Goal: Information Seeking & Learning: Learn about a topic

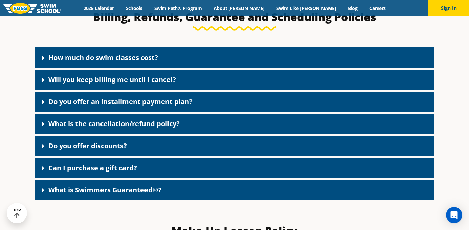
scroll to position [545, 0]
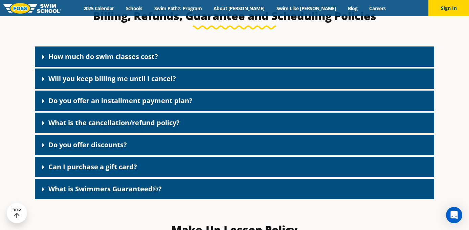
click at [86, 149] on link "Do you offer discounts?" at bounding box center [87, 144] width 79 height 9
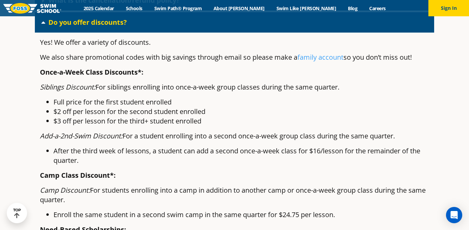
scroll to position [667, 0]
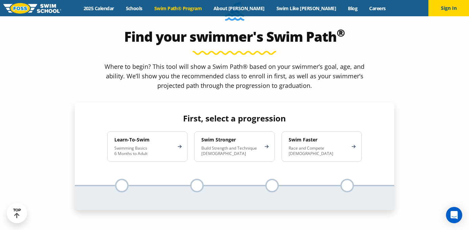
scroll to position [623, 0]
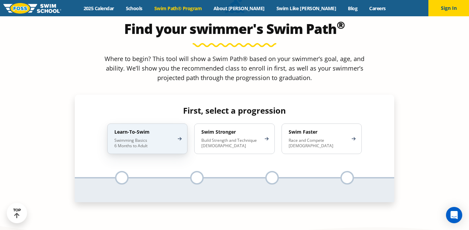
click at [178, 123] on div "Learn-To-Swim Swimming Basics 6 Months to Adult" at bounding box center [147, 138] width 80 height 30
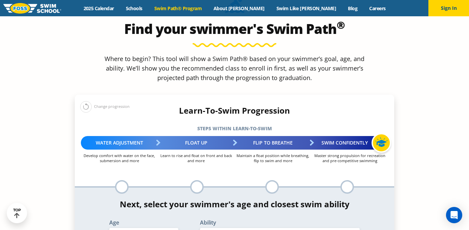
select select "3-years"
select select "3-years-when-in-the-water-reliant-on-a-life-jacket-or-floatation-device"
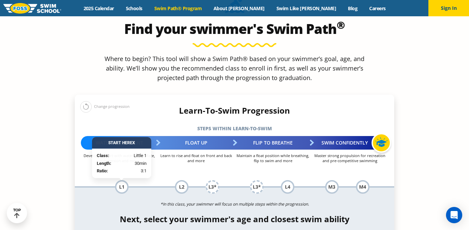
click at [407, 184] on section "Find your swimmer's Swim Path ® Where to begin? This tool will show a Swim Path…" at bounding box center [234, 188] width 469 height 434
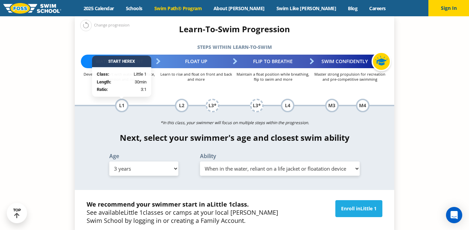
scroll to position [677, 0]
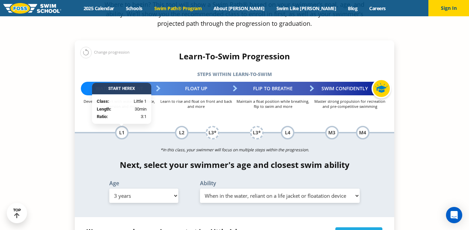
click at [277, 188] on select "Select Ability First in-water experience When in the water, reliant on a life j…" at bounding box center [280, 195] width 160 height 14
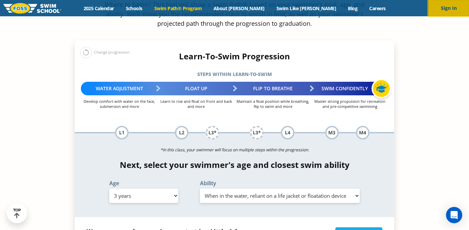
click at [450, 7] on button "Sign In" at bounding box center [449, 8] width 41 height 16
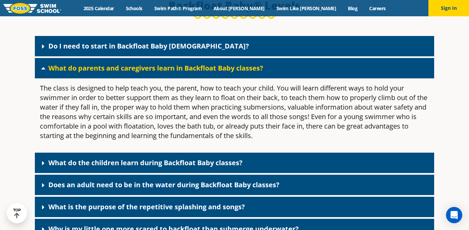
click at [139, 189] on link "Does an adult need to be in the water during Backfloat Baby classes?" at bounding box center [163, 184] width 231 height 9
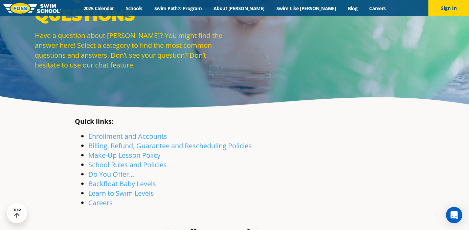
scroll to position [45, 0]
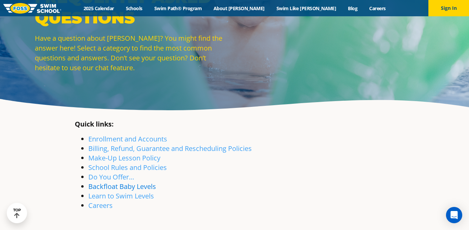
click at [90, 189] on link "Backfloat Baby Levels" at bounding box center [122, 186] width 68 height 9
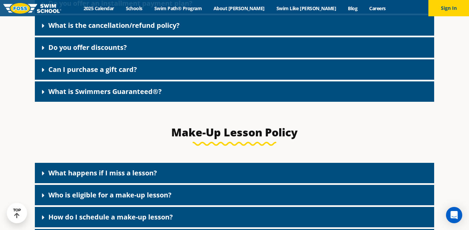
scroll to position [641, 0]
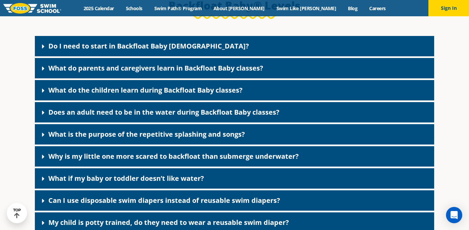
click at [147, 50] on link "Do I need to start in Backfloat Baby [DEMOGRAPHIC_DATA]?" at bounding box center [148, 45] width 201 height 9
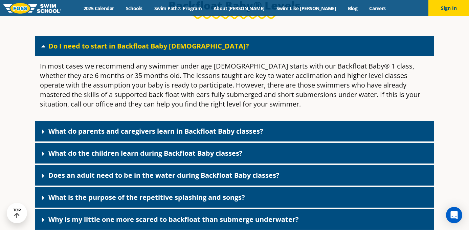
click at [147, 135] on link "What do parents and caregivers learn in Backfloat Baby classes?" at bounding box center [155, 130] width 215 height 9
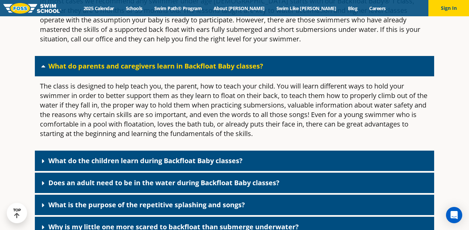
scroll to position [1536, 0]
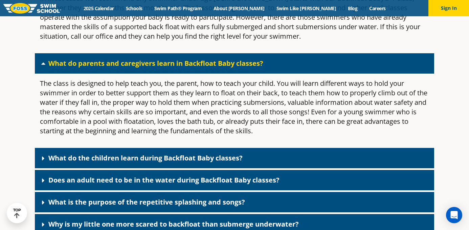
click at [125, 162] on link "What do the children learn during Backfloat Baby classes?" at bounding box center [145, 157] width 194 height 9
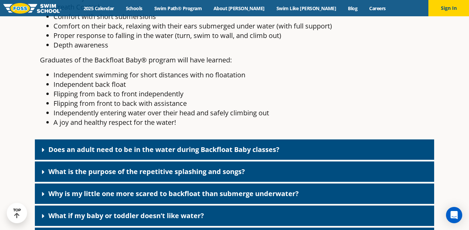
scroll to position [1766, 0]
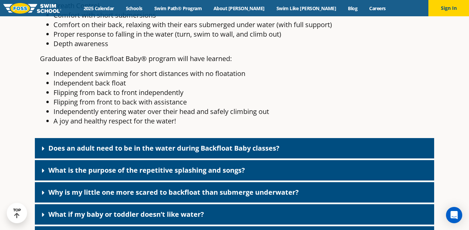
click at [135, 152] on link "Does an adult need to be in the water during Backfloat Baby classes?" at bounding box center [163, 147] width 231 height 9
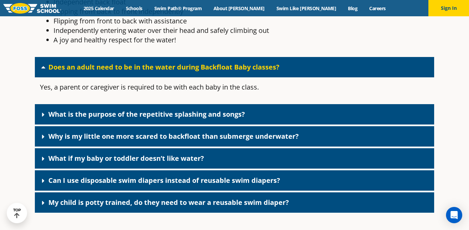
scroll to position [1847, 0]
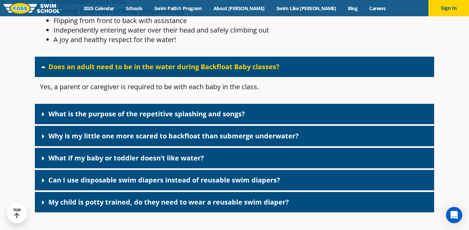
click at [136, 118] on link "What is the purpose of the repetitive splashing and songs?" at bounding box center [146, 113] width 197 height 9
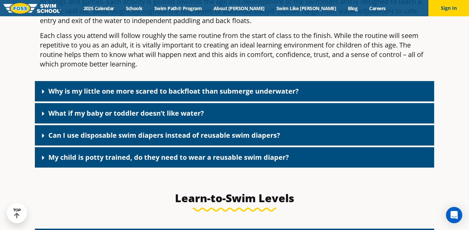
scroll to position [1996, 0]
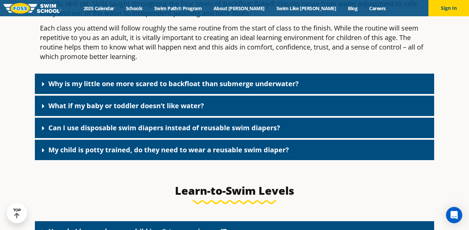
click at [138, 110] on link "What if my baby or toddler doesn’t like water?" at bounding box center [126, 105] width 156 height 9
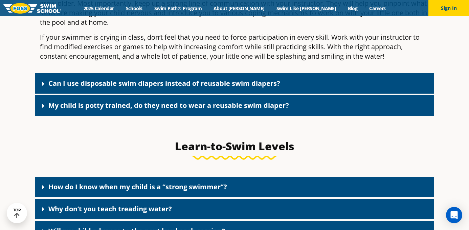
scroll to position [2172, 0]
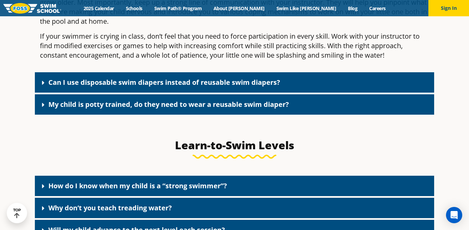
click at [143, 109] on link "My child is potty trained, do they need to wear a reusable swim diaper?" at bounding box center [168, 104] width 241 height 9
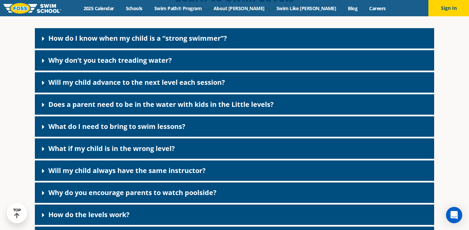
scroll to position [2403, 0]
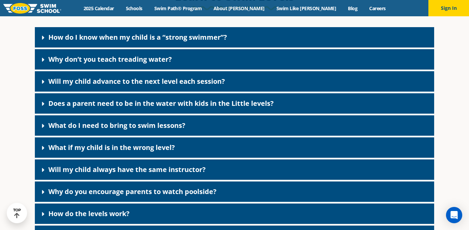
click at [125, 152] on link "What if my child is in the wrong level?" at bounding box center [111, 147] width 127 height 9
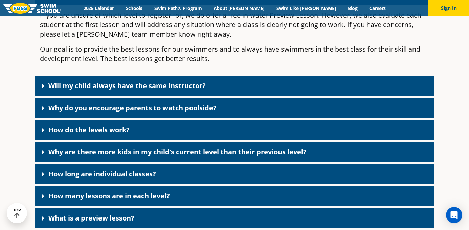
scroll to position [2565, 0]
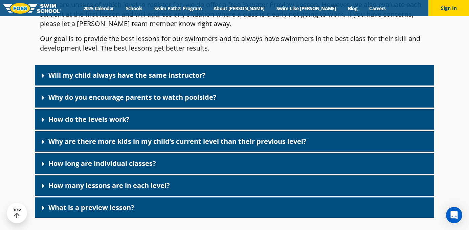
click at [120, 80] on link "Will my child always have the same instructor?" at bounding box center [126, 74] width 157 height 9
